Goal: Browse casually: Explore the website without a specific task or goal

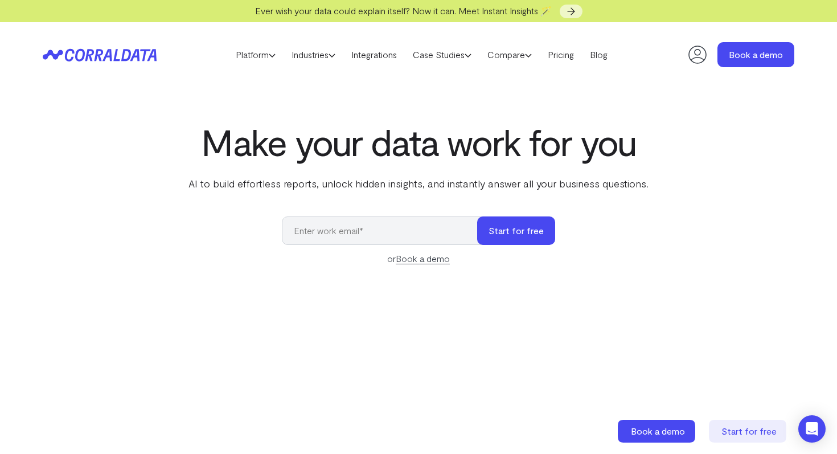
scroll to position [3, 0]
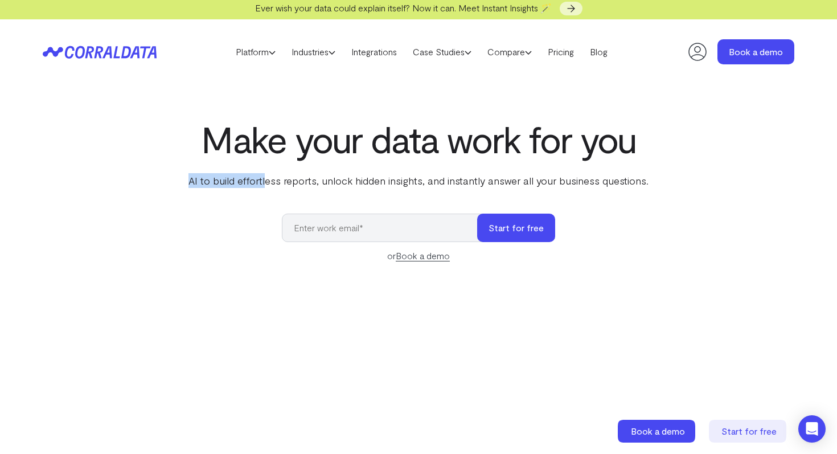
drag, startPoint x: 190, startPoint y: 172, endPoint x: 281, endPoint y: 189, distance: 92.0
click at [281, 189] on div "Make your data work for you AI to build effortless reports, unlock hidden insig…" at bounding box center [419, 372] width 820 height 509
click at [290, 173] on p "AI to build effortless reports, unlock hidden insights, and instantly answer al…" at bounding box center [418, 180] width 464 height 15
click at [211, 151] on h1 "Make your data work for you" at bounding box center [418, 138] width 464 height 41
click at [157, 188] on div "Make your data work for you AI to build effortless reports, unlock hidden insig…" at bounding box center [419, 372] width 820 height 509
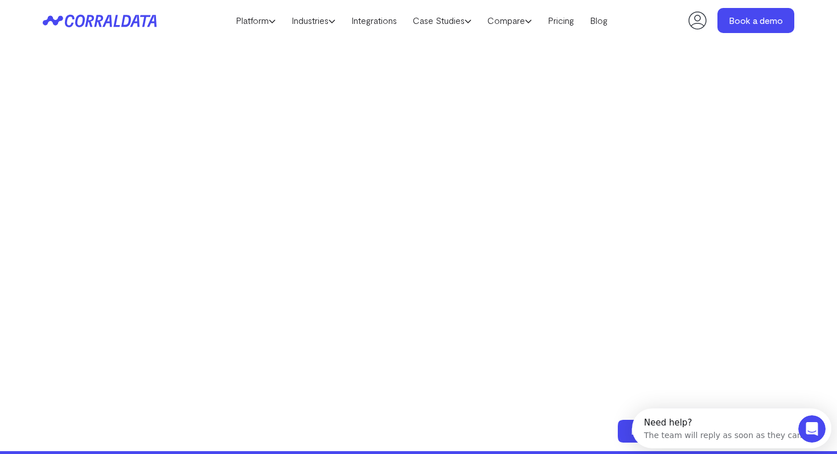
scroll to position [211, 0]
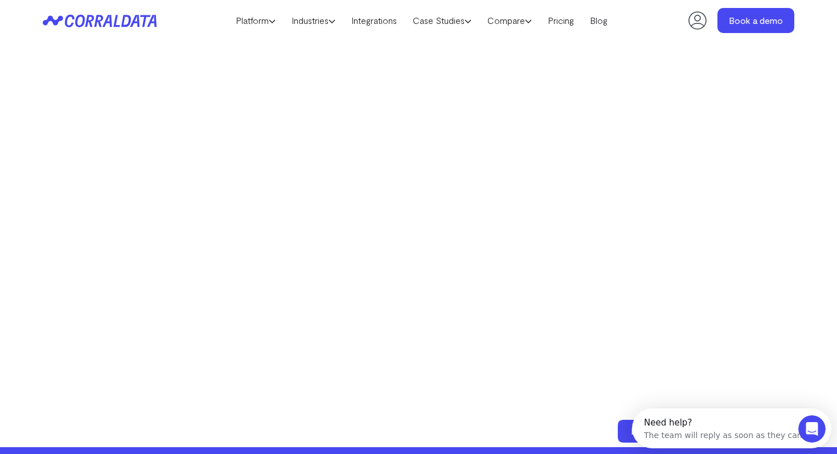
click at [84, 191] on div "Make your data work for you AI to build effortless reports, unlock hidden insig…" at bounding box center [419, 141] width 820 height 509
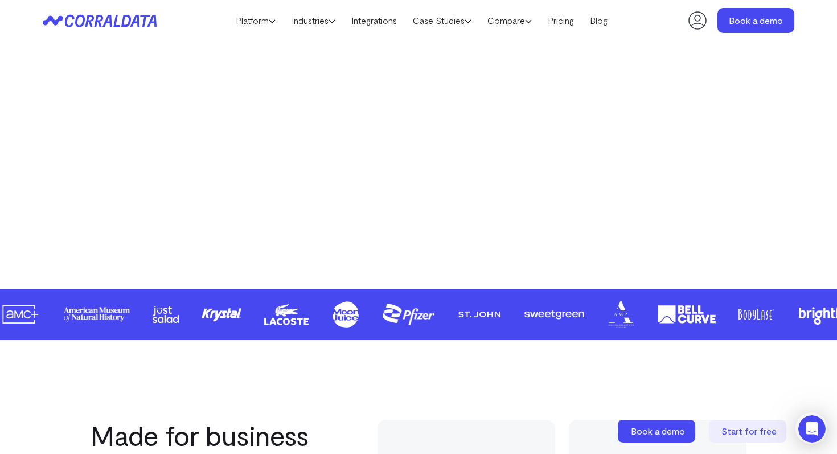
scroll to position [644, 0]
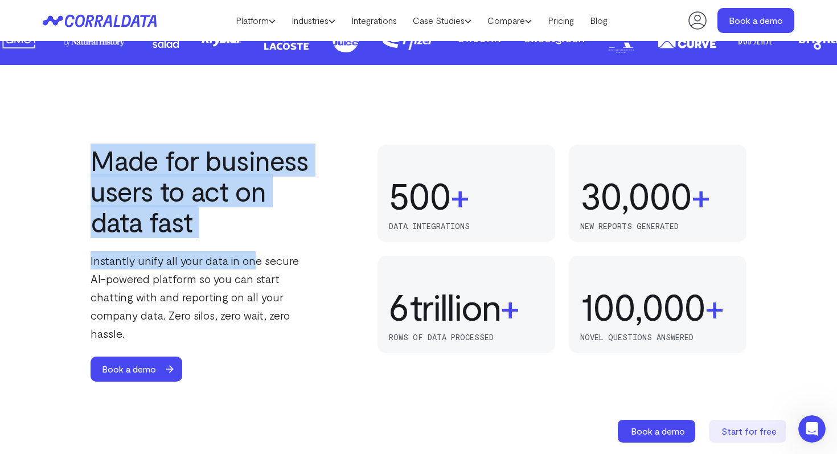
drag, startPoint x: 84, startPoint y: 163, endPoint x: 273, endPoint y: 278, distance: 222.0
click at [274, 278] on div "Made for business users to act on data fast Instantly unify all your data in on…" at bounding box center [419, 263] width 820 height 237
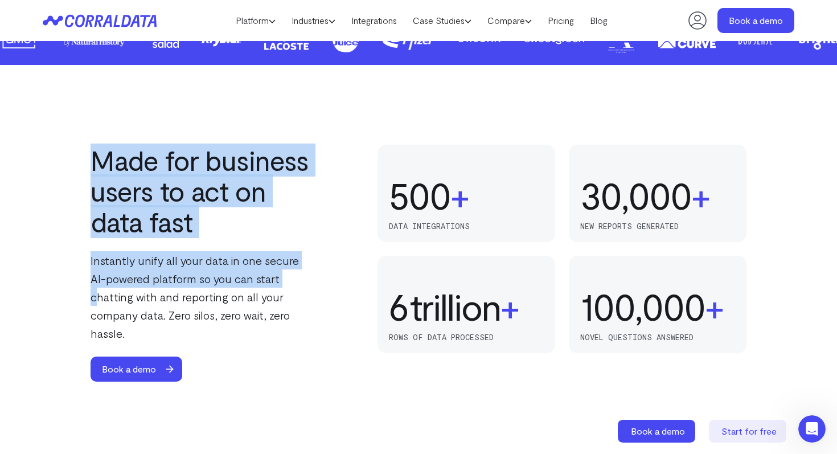
click at [273, 278] on p "Instantly unify all your data in one secure AI-powered platform so you can star…" at bounding box center [203, 296] width 225 height 91
